Goal: Find specific page/section: Find specific page/section

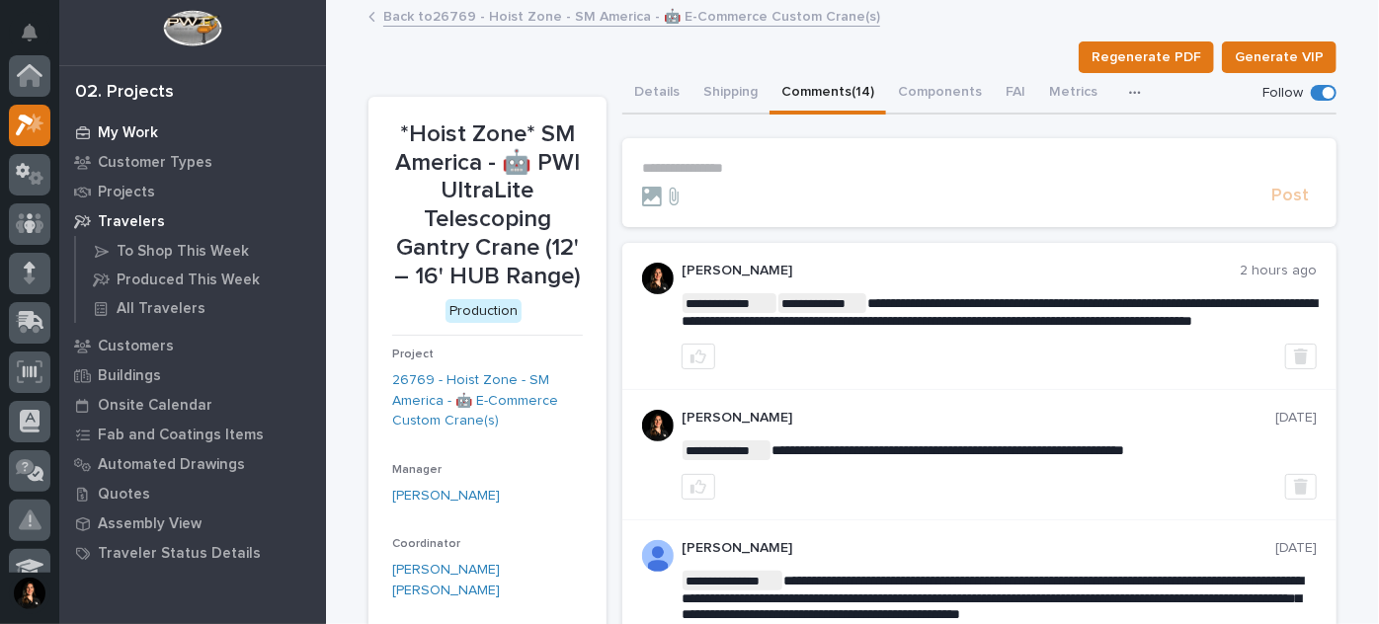
click at [218, 119] on div "My Work" at bounding box center [192, 133] width 257 height 28
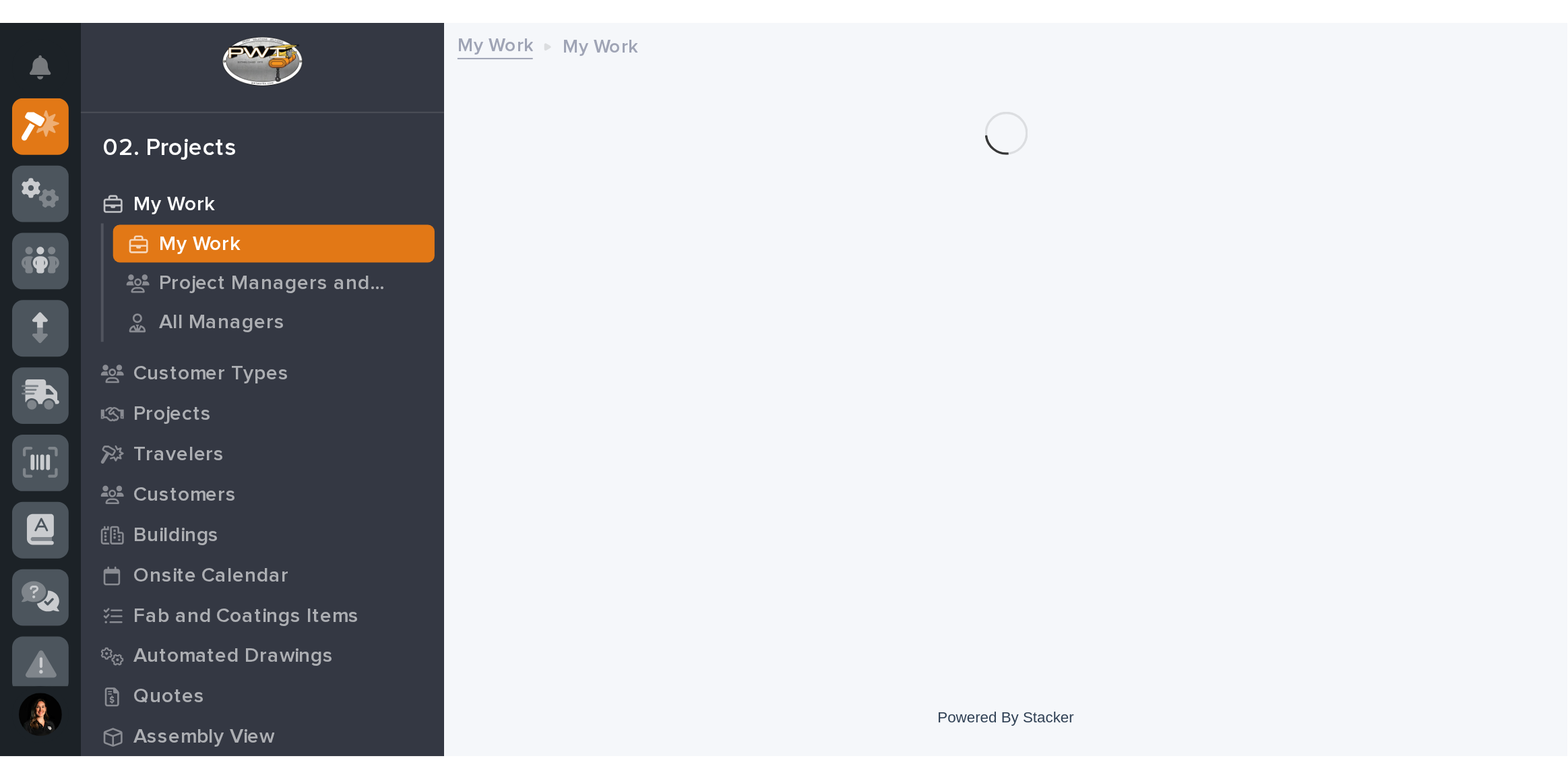
scroll to position [33, 0]
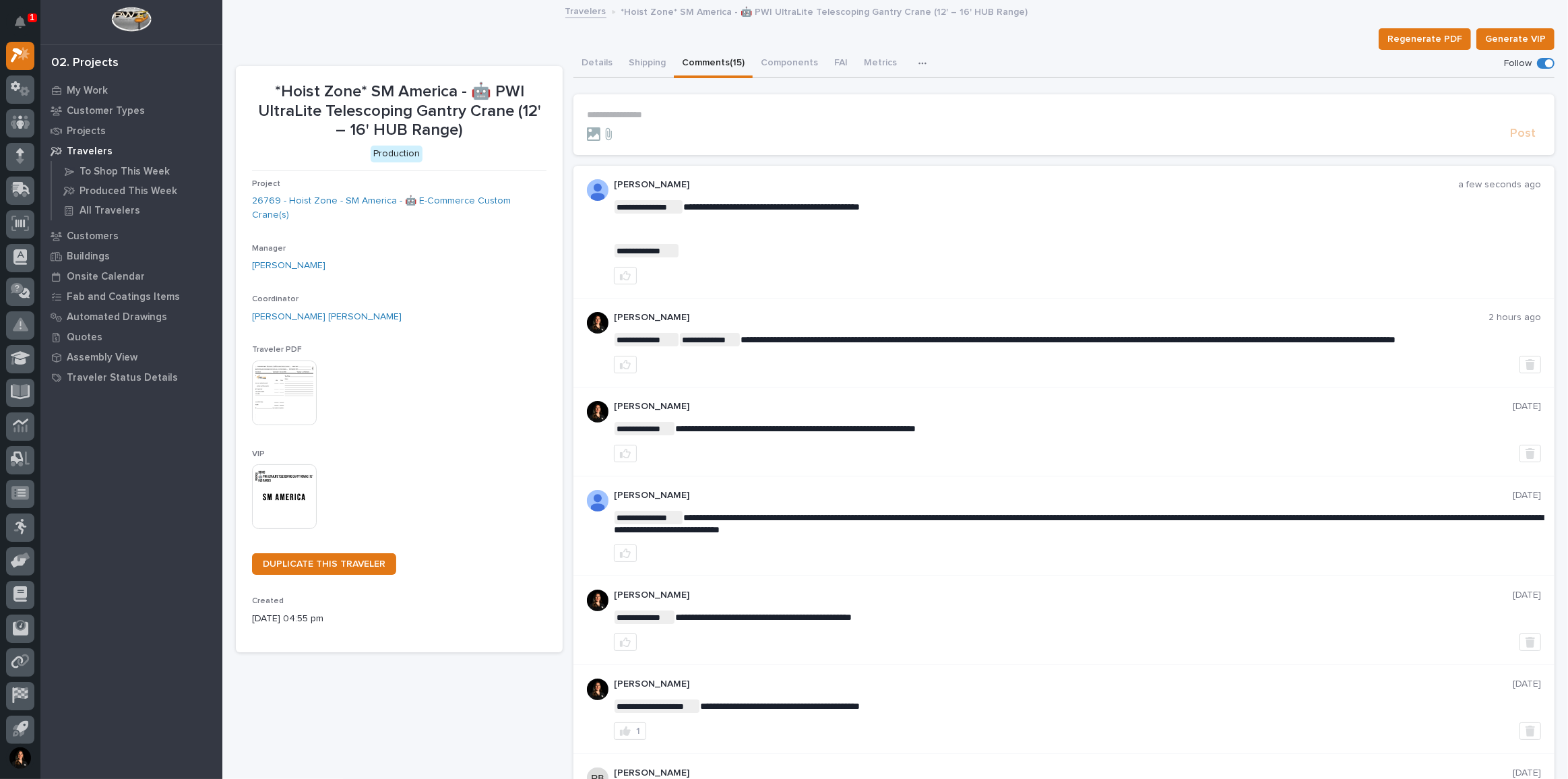
click at [683, 115] on p "**********" at bounding box center [1064, 115] width 954 height 12
